Goal: Information Seeking & Learning: Learn about a topic

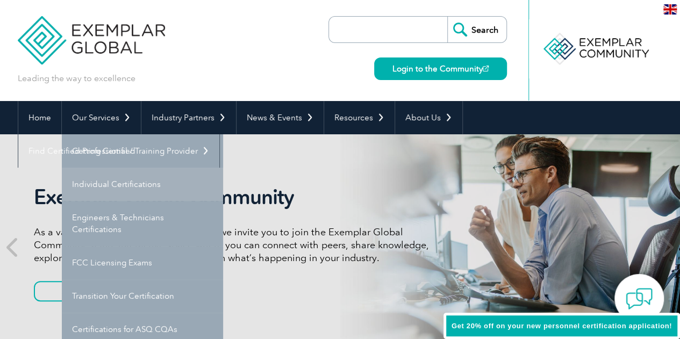
click at [116, 181] on link "Individual Certifications" at bounding box center [142, 184] width 161 height 33
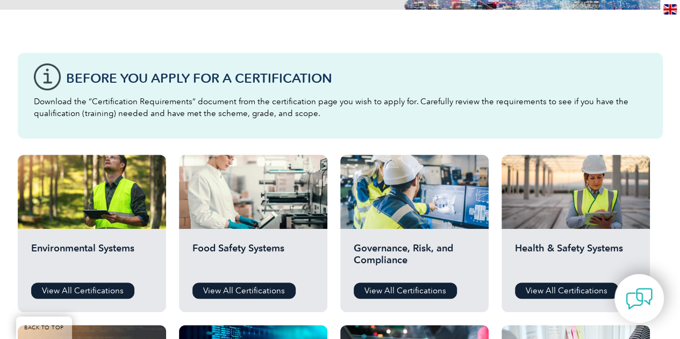
scroll to position [323, 0]
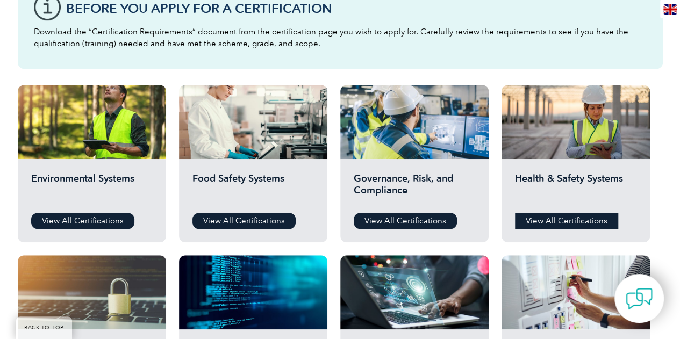
click at [554, 220] on link "View All Certifications" at bounding box center [566, 221] width 103 height 16
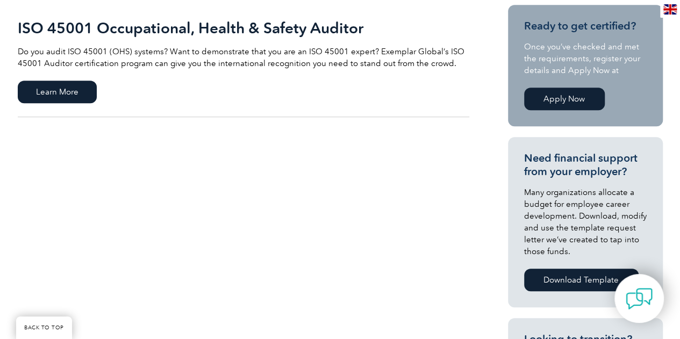
scroll to position [215, 0]
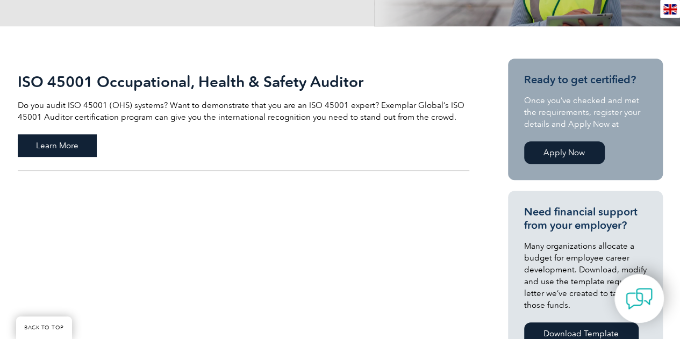
click at [53, 136] on span "Learn More" at bounding box center [57, 145] width 79 height 23
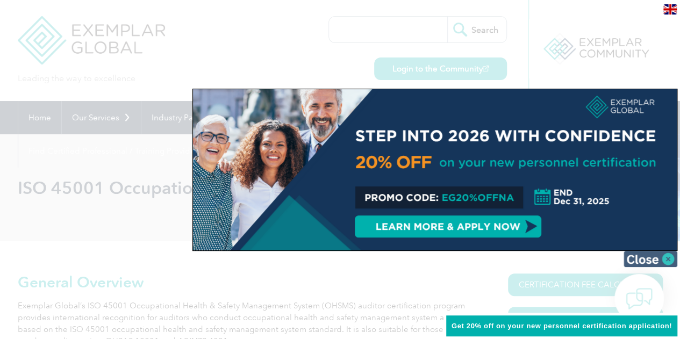
click at [659, 262] on img at bounding box center [651, 259] width 54 height 16
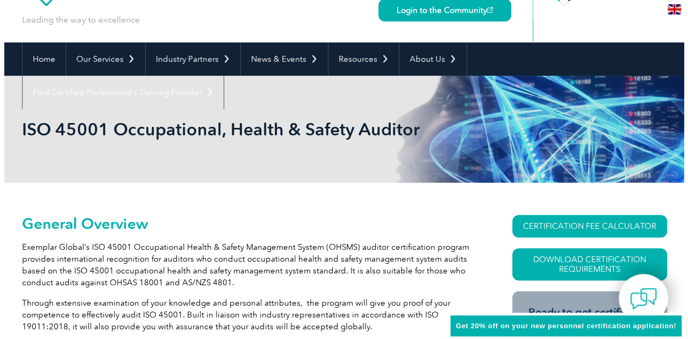
scroll to position [161, 0]
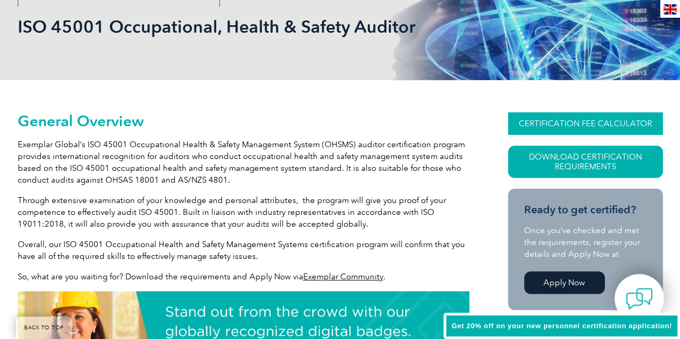
click at [588, 120] on link "CERTIFICATION FEE CALCULATOR" at bounding box center [585, 123] width 155 height 23
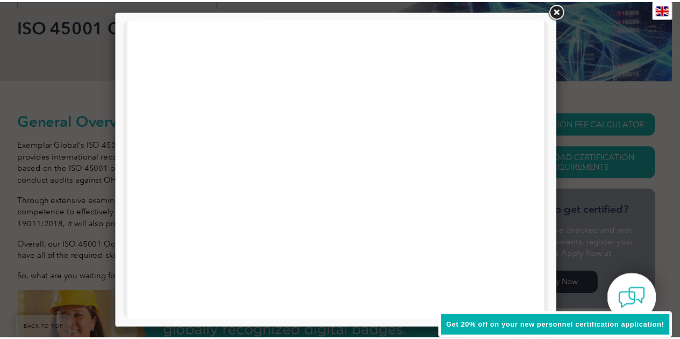
scroll to position [0, 0]
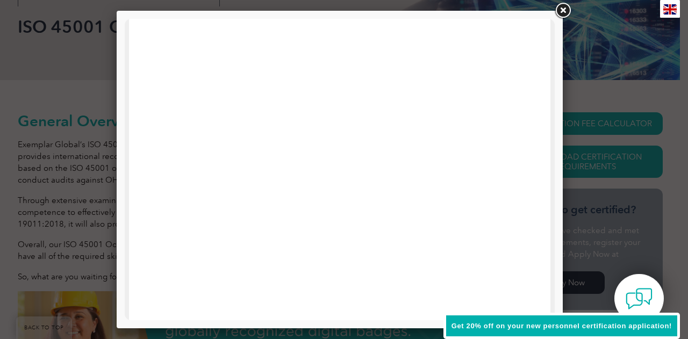
click at [565, 11] on link at bounding box center [562, 10] width 19 height 19
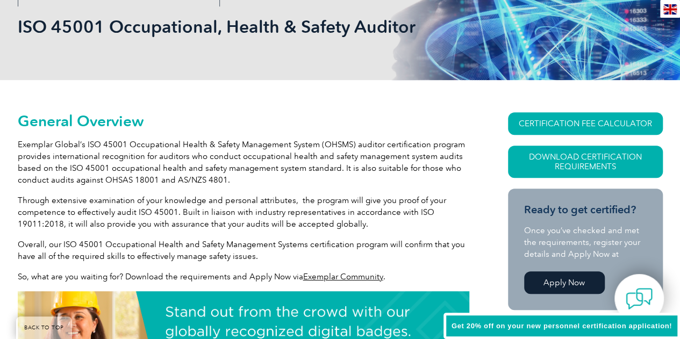
click at [655, 324] on span "Get 20% off on your new personnel certification application!" at bounding box center [562, 326] width 221 height 8
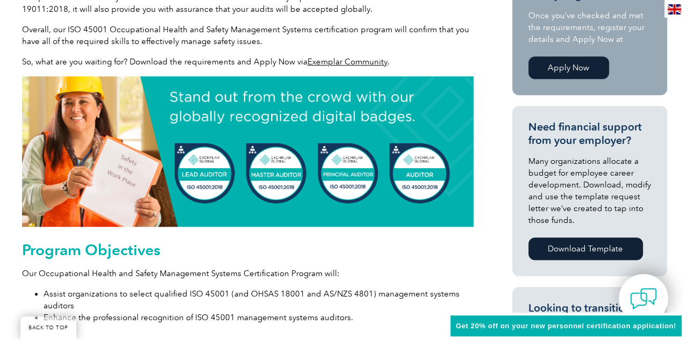
scroll to position [215, 0]
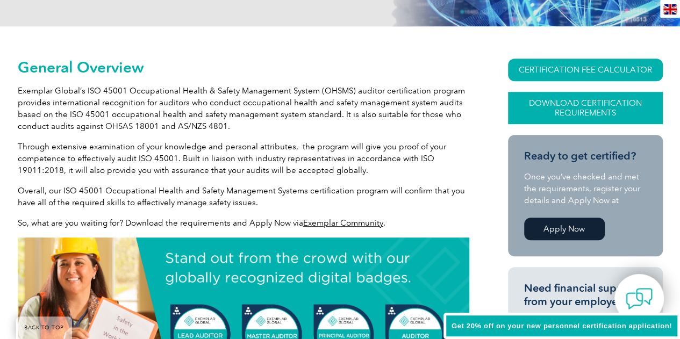
click at [573, 110] on link "Download Certification Requirements" at bounding box center [585, 108] width 155 height 32
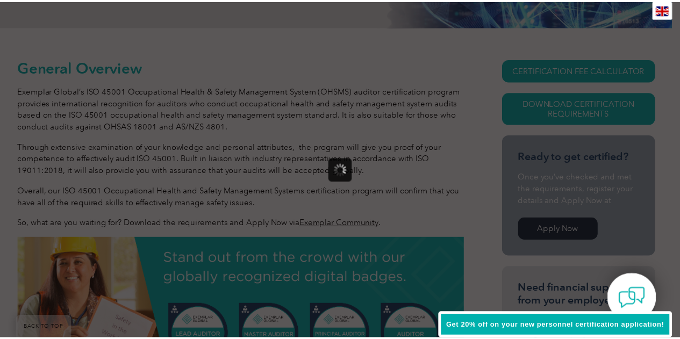
scroll to position [0, 0]
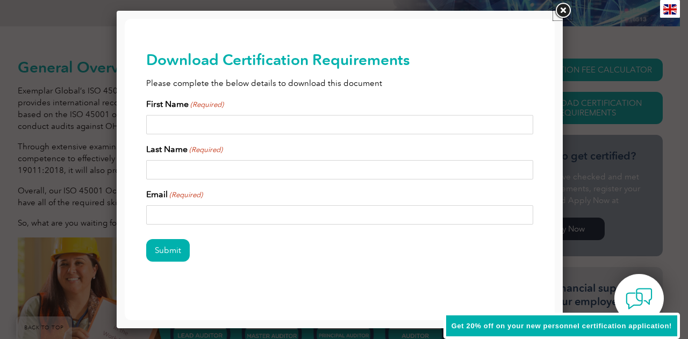
click at [564, 10] on link at bounding box center [562, 10] width 19 height 19
